Goal: Check status: Check status

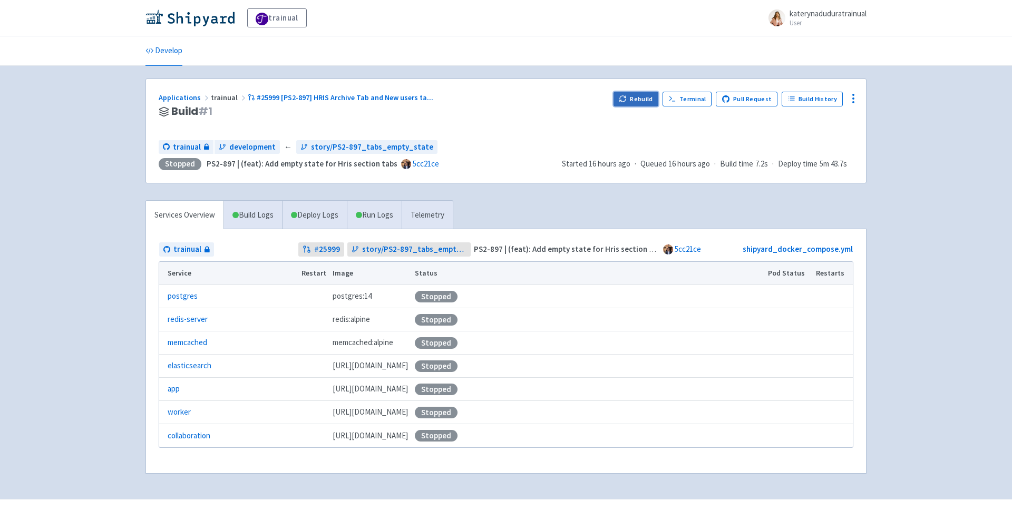
click at [645, 97] on button "Rebuild" at bounding box center [636, 99] width 45 height 15
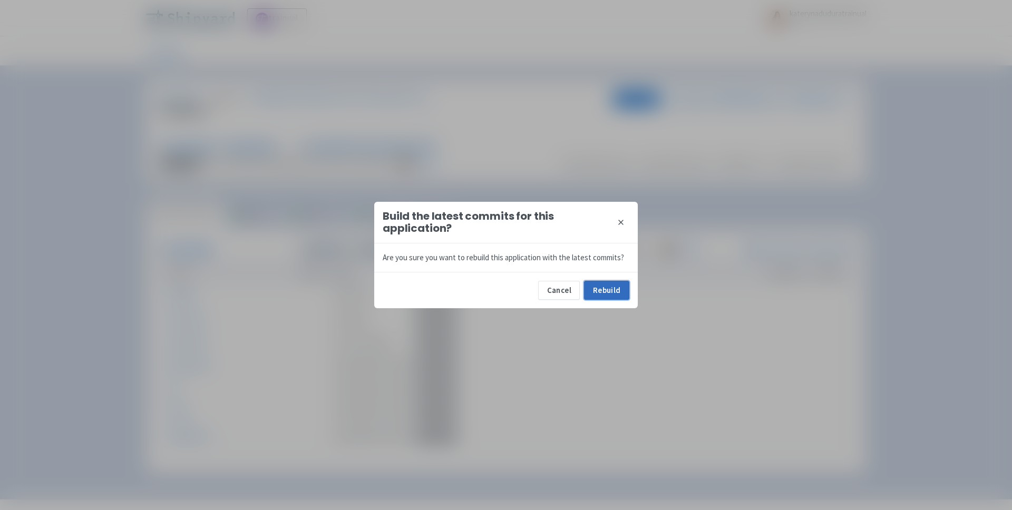
click at [606, 291] on button "Rebuild" at bounding box center [606, 290] width 45 height 19
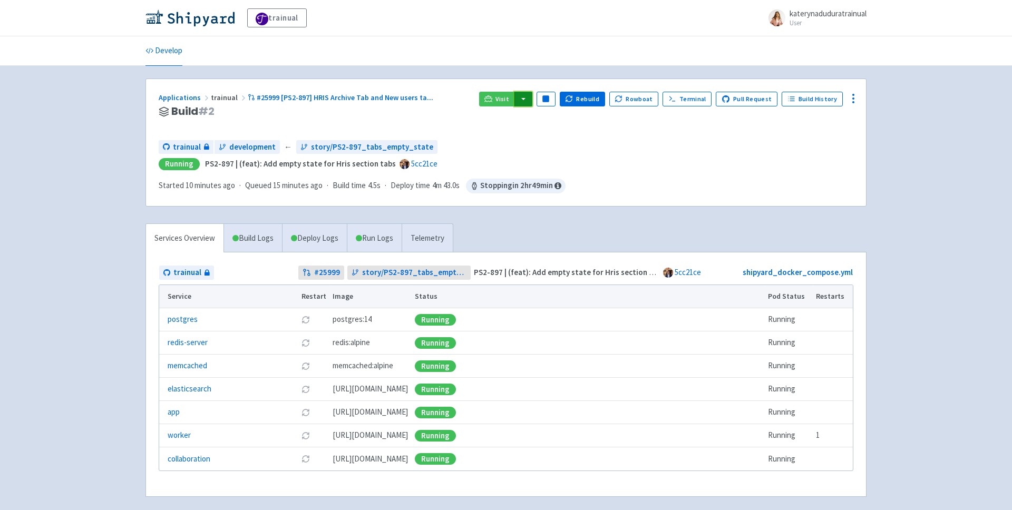
click at [532, 98] on button "button" at bounding box center [523, 99] width 18 height 15
click at [570, 118] on link "trainual (admin)" at bounding box center [563, 120] width 99 height 16
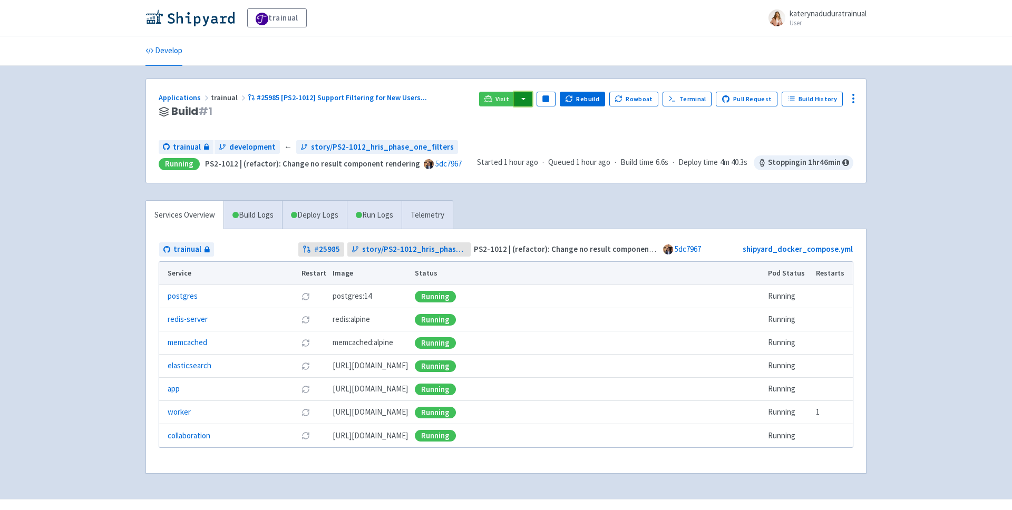
click at [532, 100] on button "button" at bounding box center [523, 99] width 18 height 15
click at [580, 118] on link "trainual (admin)" at bounding box center [563, 120] width 99 height 16
